Goal: Transaction & Acquisition: Purchase product/service

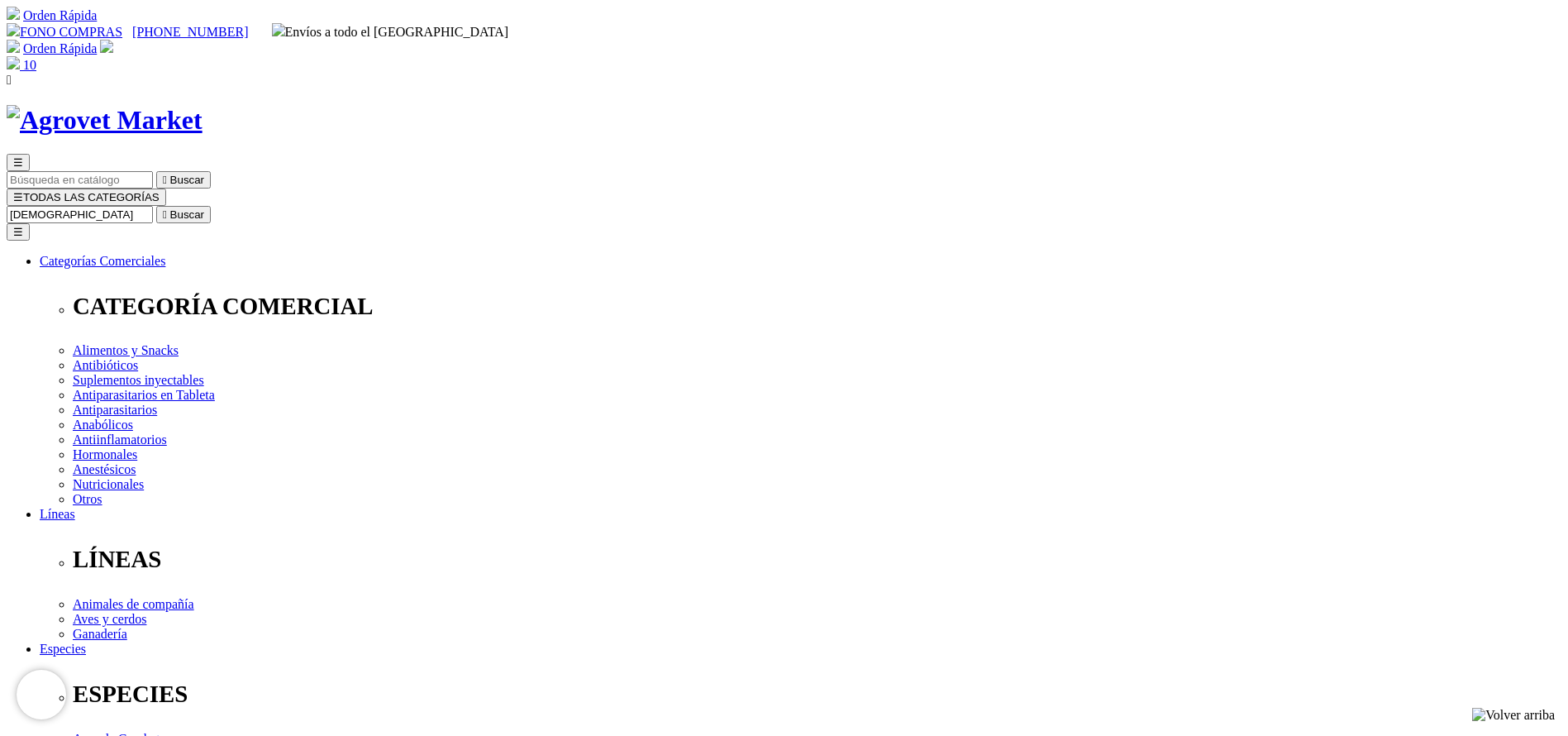
type input "chick"
click at [156, 206] on button " Buscar" at bounding box center [184, 214] width 55 height 17
select select "36"
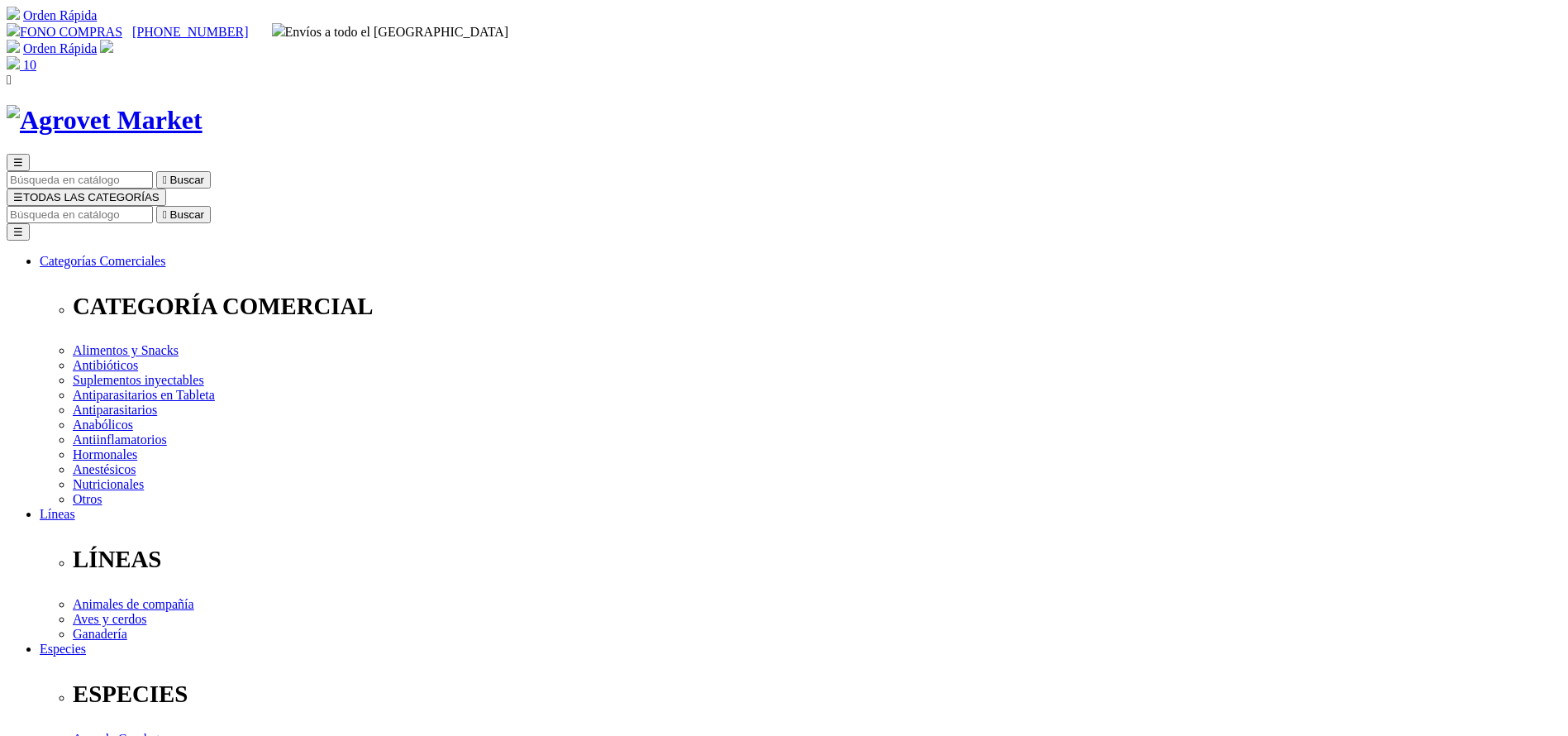
scroll to position [124, 0]
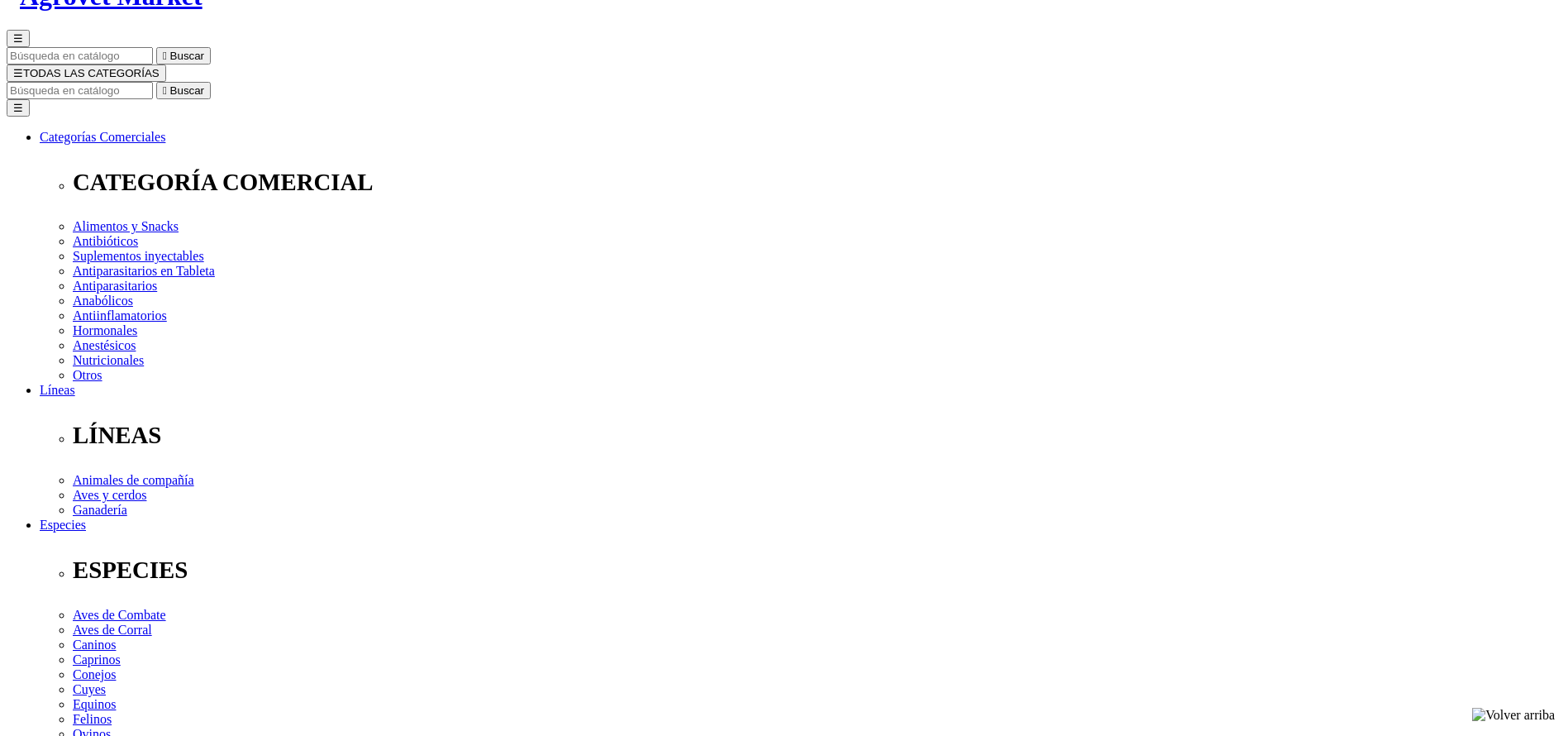
select select "36"
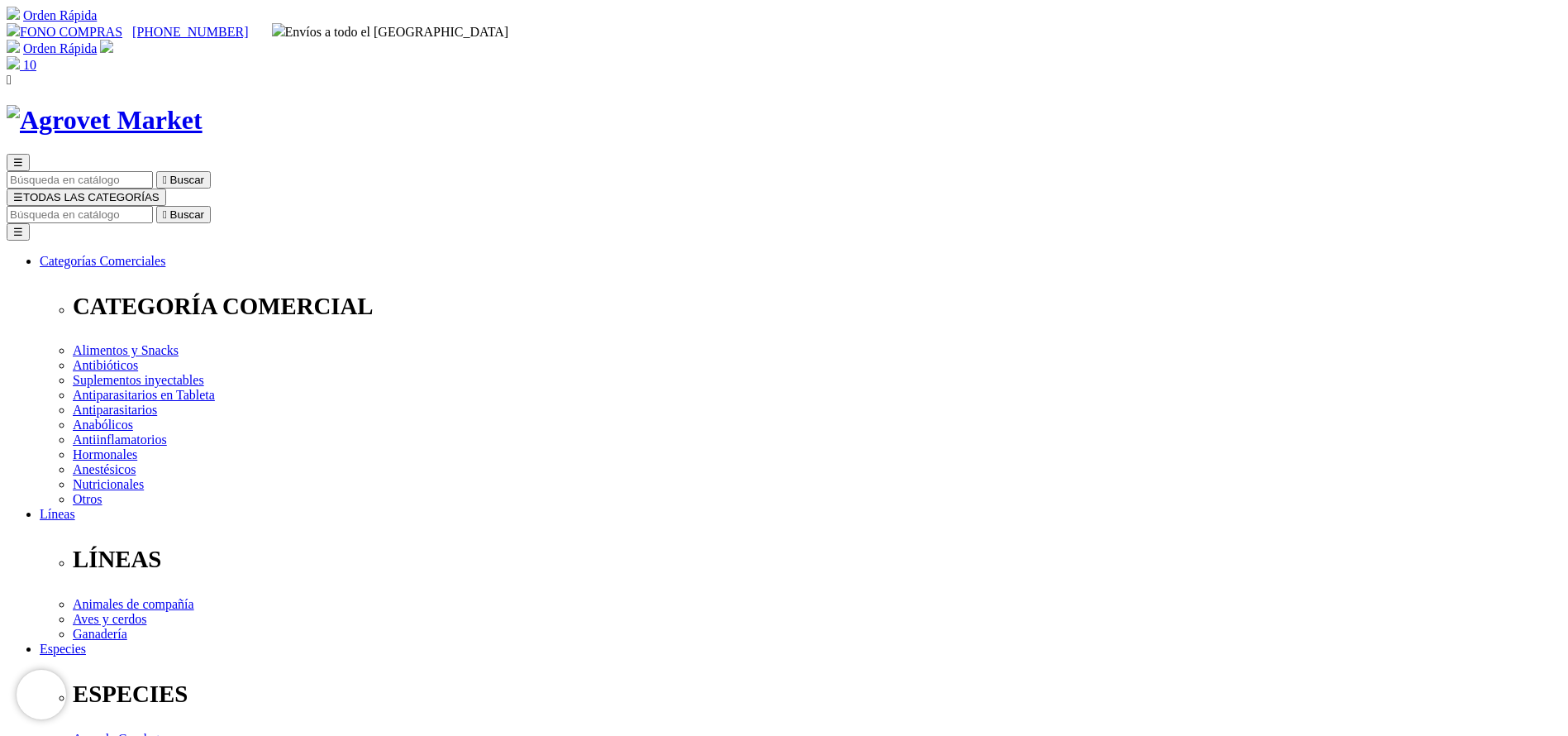
click at [153, 206] on input "Buscar" at bounding box center [79, 214] width 146 height 17
type input "fipron"
click at [156, 206] on button " Buscar" at bounding box center [184, 214] width 55 height 17
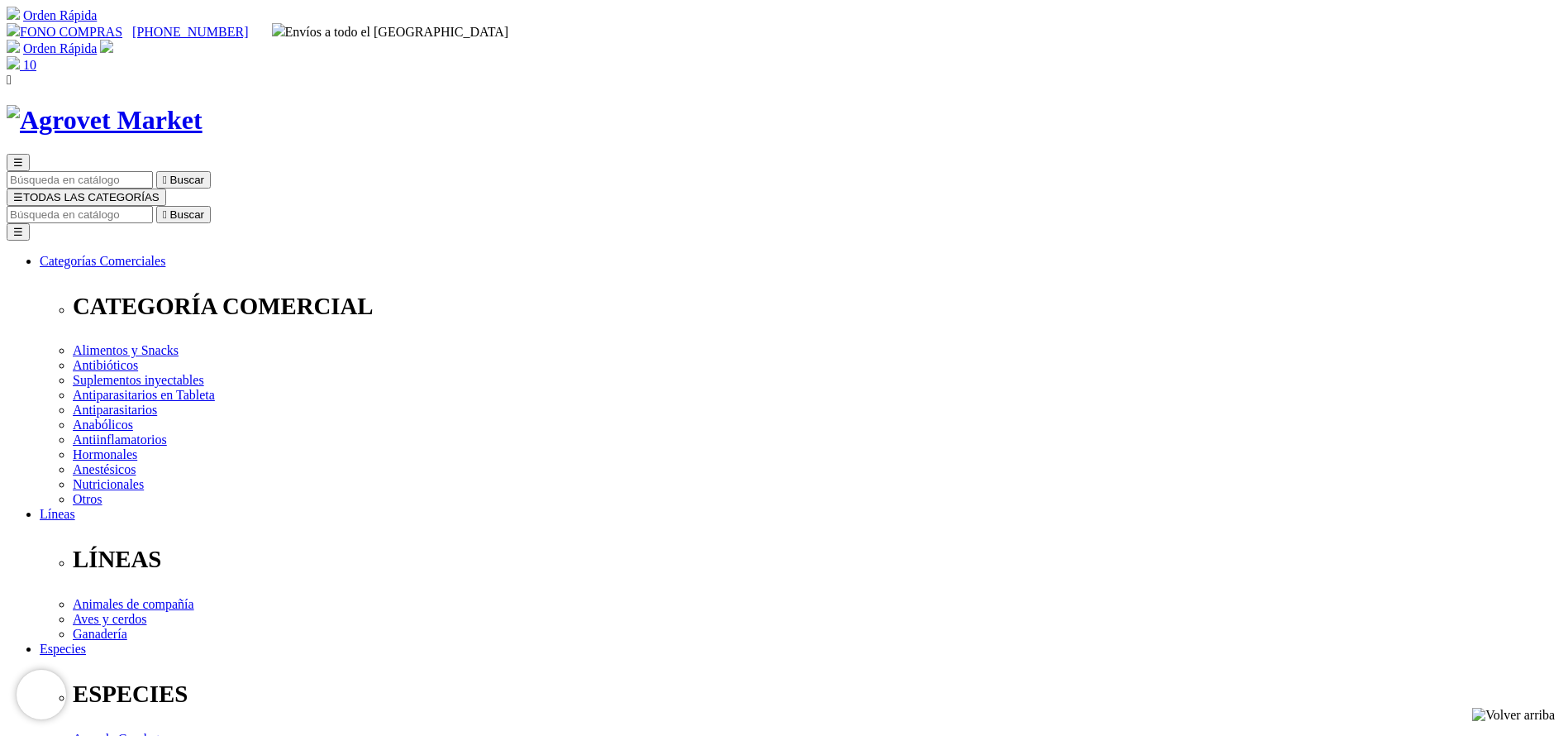
copy div "Fipronex® G5 Drop On x 6ml (20 - 40 kg)"
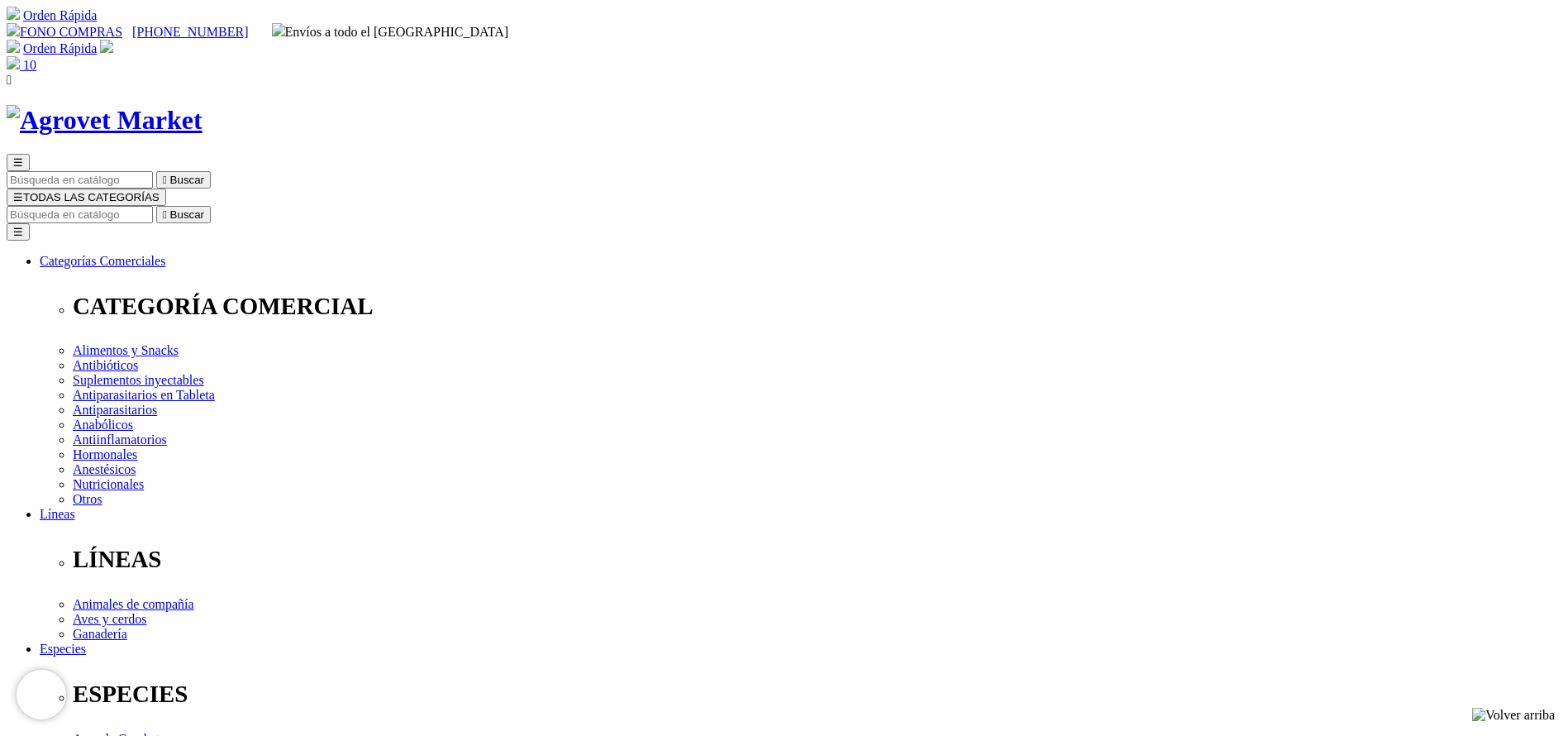
drag, startPoint x: 834, startPoint y: 325, endPoint x: 816, endPoint y: 321, distance: 18.4
copy div "S/197.50"
